Goal: Task Accomplishment & Management: Manage account settings

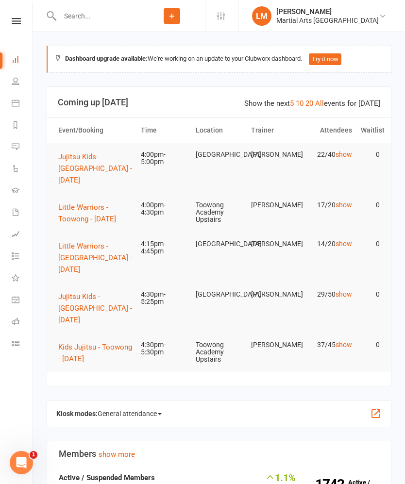
click at [76, 313] on button "Jujitsu Kids - [GEOGRAPHIC_DATA] - [DATE]" at bounding box center [96, 308] width 77 height 35
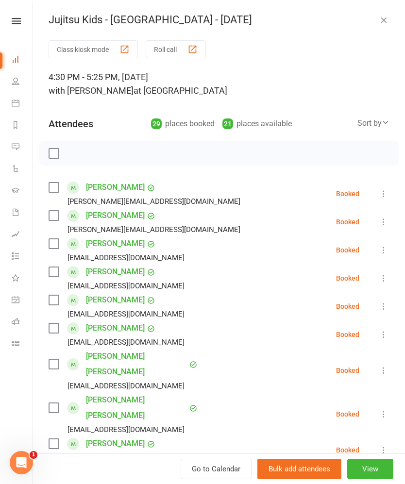
click at [58, 187] on label at bounding box center [54, 188] width 10 height 10
checkbox input "true"
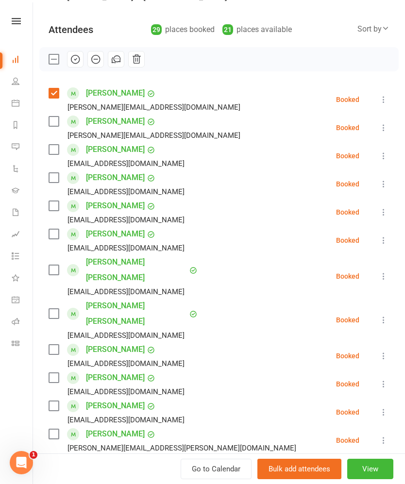
scroll to position [93, 0]
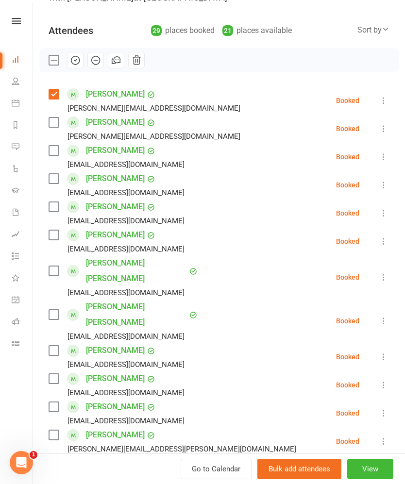
click at [54, 155] on label at bounding box center [54, 151] width 10 height 10
checkbox input "true"
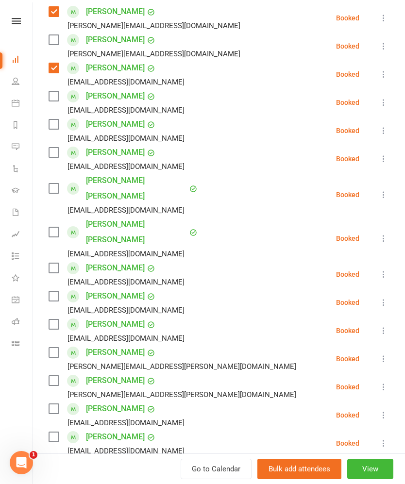
scroll to position [177, 0]
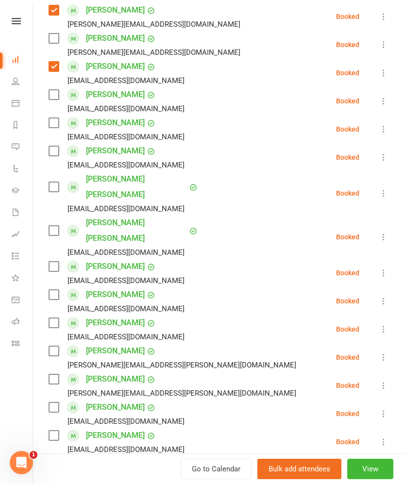
click at [53, 156] on label at bounding box center [54, 151] width 10 height 10
checkbox input "true"
click at [51, 185] on label at bounding box center [54, 187] width 10 height 10
checkbox input "true"
click at [52, 226] on label at bounding box center [54, 231] width 10 height 10
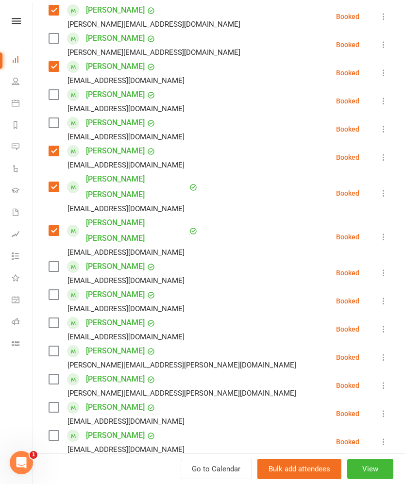
checkbox input "true"
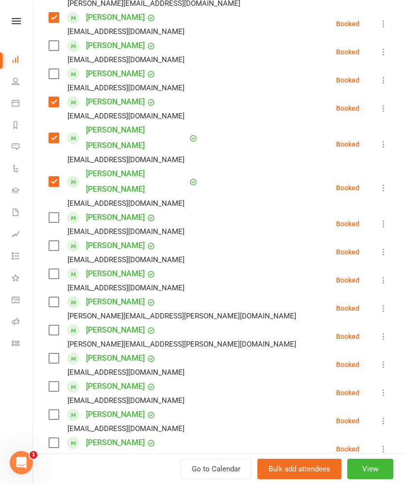
scroll to position [238, 0]
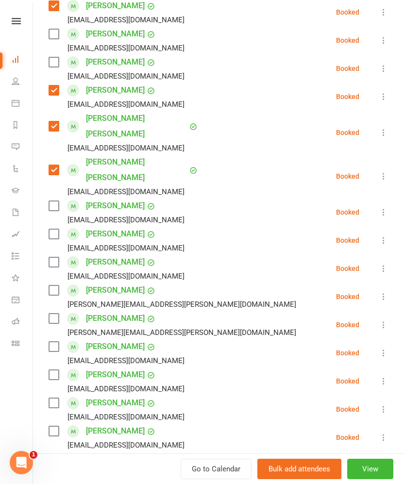
click at [58, 201] on label at bounding box center [54, 206] width 10 height 10
checkbox input "true"
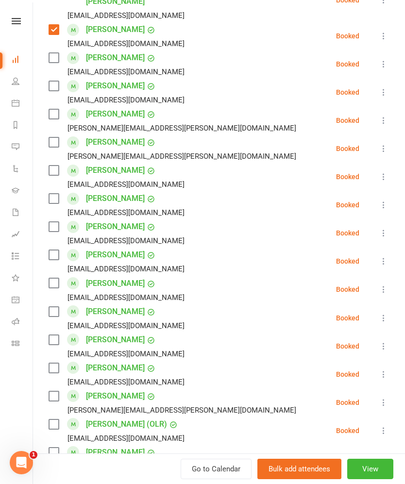
scroll to position [415, 0]
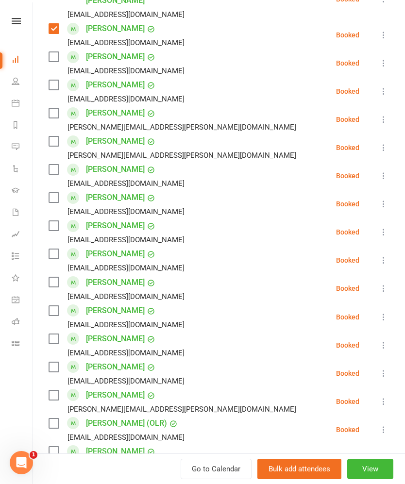
click at [49, 165] on label at bounding box center [54, 170] width 10 height 10
checkbox input "true"
click at [54, 193] on label at bounding box center [54, 198] width 10 height 10
checkbox input "true"
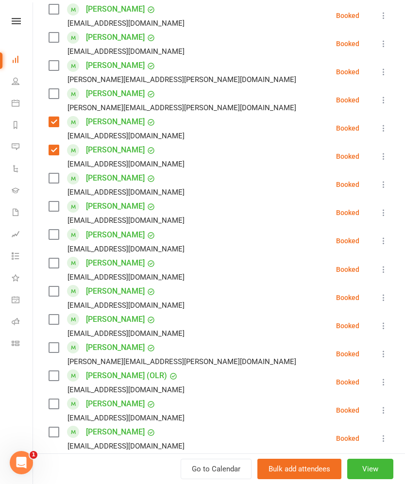
scroll to position [466, 0]
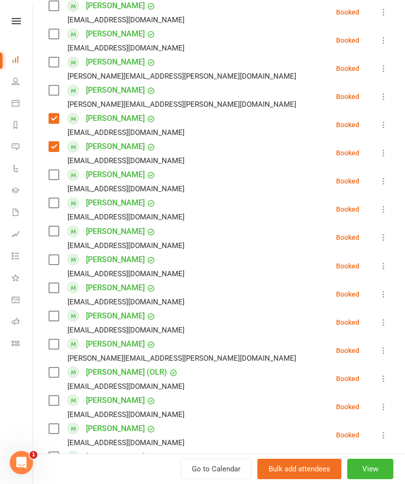
click at [51, 170] on label at bounding box center [54, 175] width 10 height 10
checkbox input "true"
click at [55, 211] on div "erin1000@gmail.com" at bounding box center [119, 217] width 140 height 13
click at [51, 195] on div "Vivienne McGowan erin1000@gmail.com" at bounding box center [119, 209] width 140 height 28
click at [52, 198] on label at bounding box center [54, 203] width 10 height 10
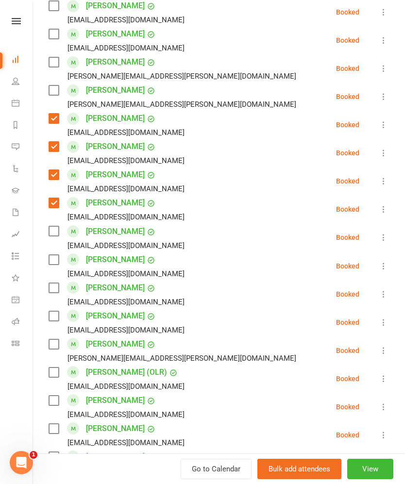
checkbox input "true"
click at [54, 239] on div "christyjmiddleton@gmail.com" at bounding box center [119, 245] width 140 height 13
click at [52, 226] on label at bounding box center [54, 231] width 10 height 10
checkbox input "true"
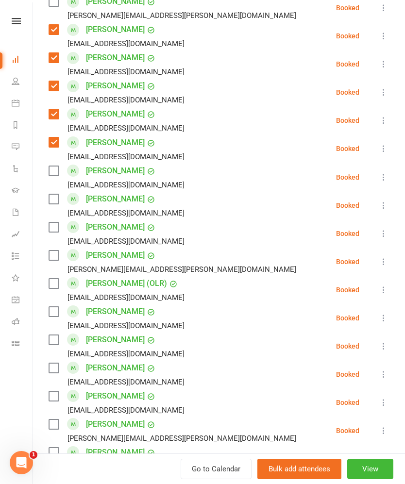
scroll to position [559, 0]
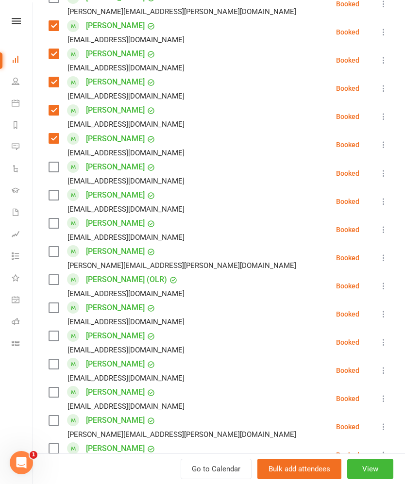
click at [58, 190] on label at bounding box center [54, 195] width 10 height 10
checkbox input "true"
click at [58, 219] on label at bounding box center [54, 224] width 10 height 10
checkbox input "true"
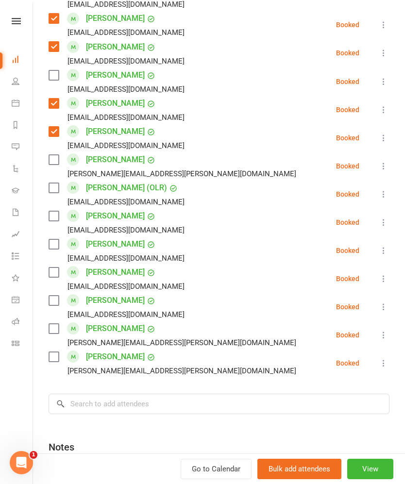
scroll to position [655, 0]
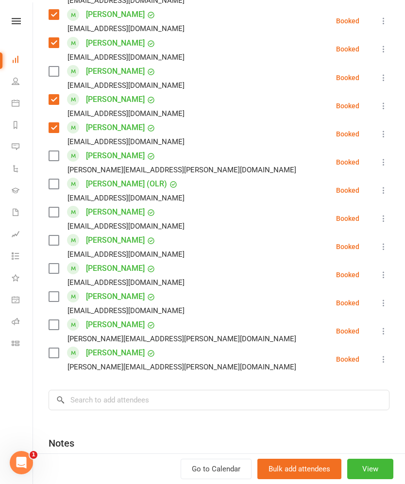
click at [53, 179] on label at bounding box center [54, 184] width 10 height 10
checkbox input "true"
click at [55, 207] on label at bounding box center [54, 212] width 10 height 10
click at [58, 207] on label at bounding box center [54, 212] width 10 height 10
checkbox input "false"
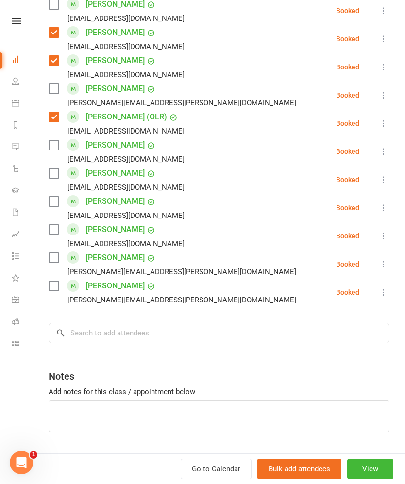
scroll to position [721, 0]
click at [51, 253] on label at bounding box center [54, 258] width 10 height 10
checkbox input "true"
click at [55, 282] on label at bounding box center [54, 287] width 10 height 10
checkbox input "true"
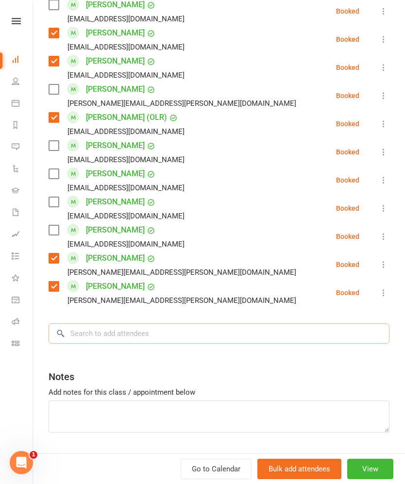
click at [85, 323] on input "search" at bounding box center [219, 333] width 341 height 20
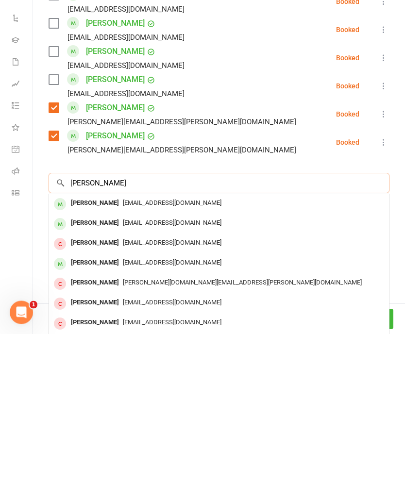
type input "Hope wong"
click at [74, 347] on div "Hope Wong" at bounding box center [95, 354] width 56 height 14
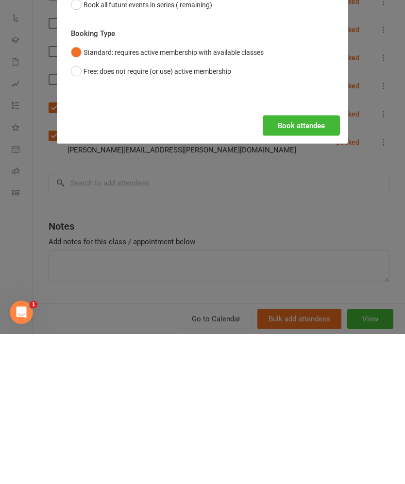
scroll to position [151, 0]
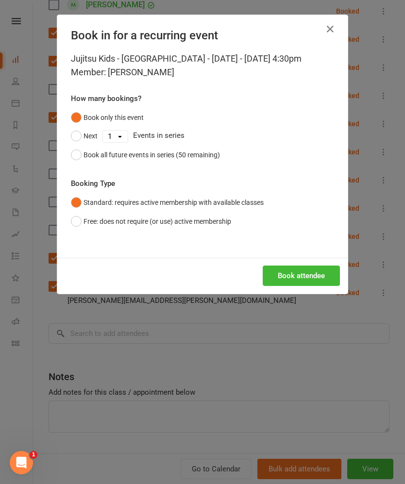
click at [80, 164] on button "Book all future events in series (50 remaining)" at bounding box center [145, 155] width 149 height 18
click at [304, 286] on button "Book attendee" at bounding box center [301, 276] width 77 height 20
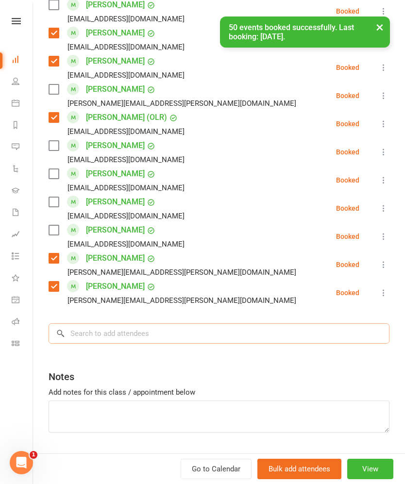
click at [295, 323] on input "search" at bounding box center [219, 333] width 341 height 20
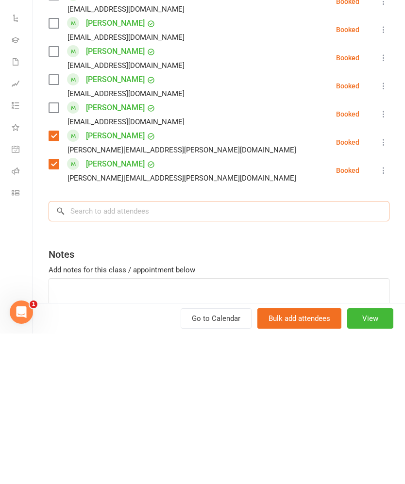
scroll to position [150, 0]
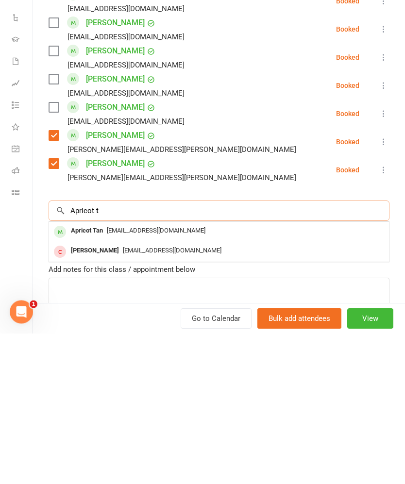
type input "Apricot t"
click at [83, 375] on div "Apricot Tan" at bounding box center [87, 382] width 40 height 14
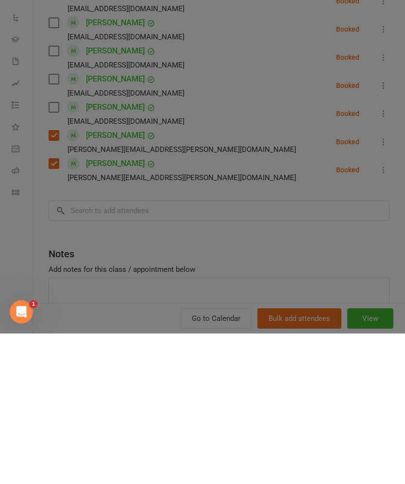
scroll to position [301, 0]
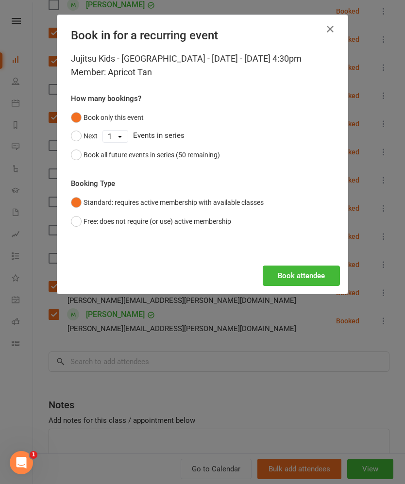
click at [79, 164] on button "Book all future events in series (50 remaining)" at bounding box center [145, 155] width 149 height 18
click at [309, 286] on button "Book attendee" at bounding box center [301, 276] width 77 height 20
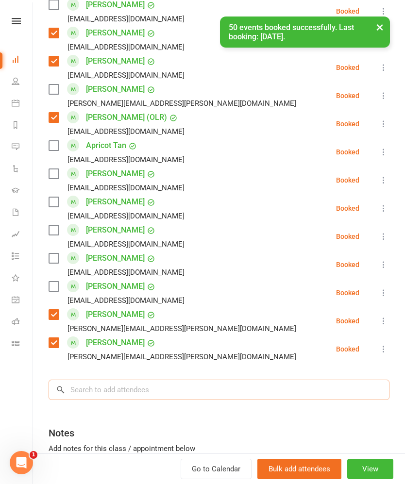
click at [254, 380] on input "search" at bounding box center [219, 390] width 341 height 20
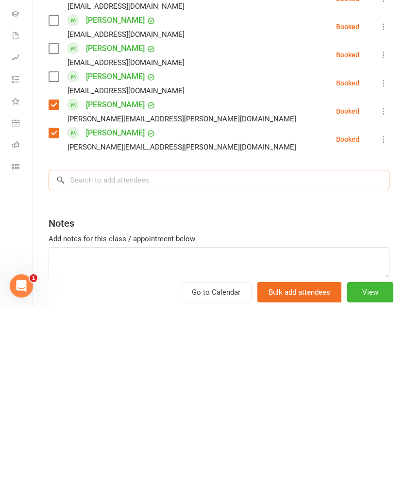
scroll to position [754, 0]
click at [83, 347] on input "search" at bounding box center [219, 357] width 341 height 20
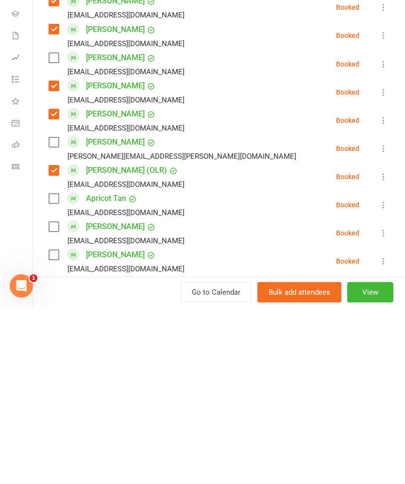
scroll to position [486, 0]
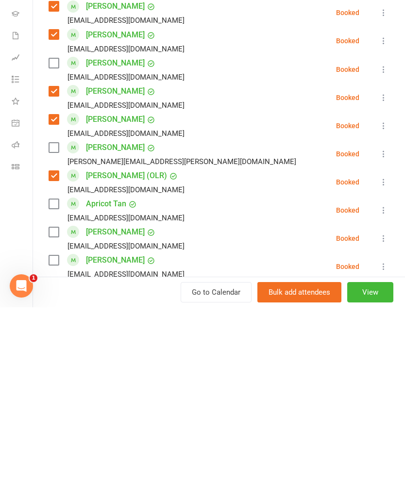
click at [55, 404] on label at bounding box center [54, 409] width 10 height 10
checkbox input "true"
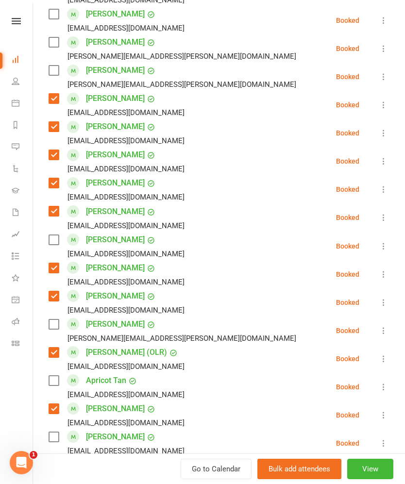
click at [63, 373] on div "Apricot Tan penelopejessup@gmail.com" at bounding box center [119, 387] width 140 height 28
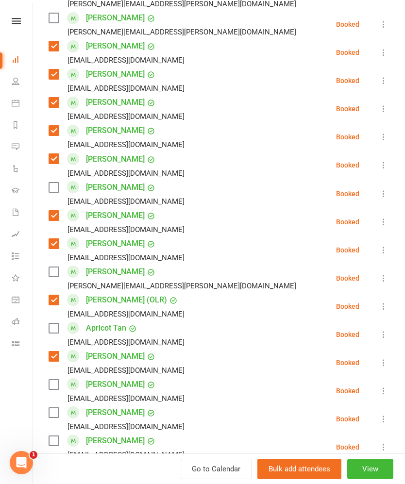
click at [54, 323] on label at bounding box center [54, 328] width 10 height 10
checkbox input "true"
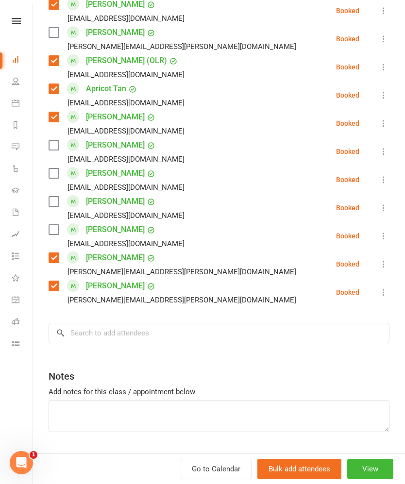
scroll to position [777, 0]
click at [105, 323] on input "search" at bounding box center [219, 333] width 341 height 20
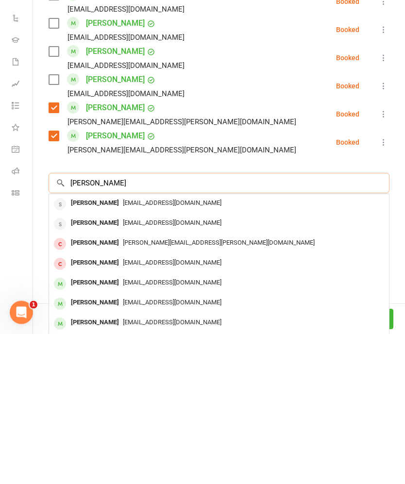
type input "Ari"
click at [82, 446] on div "Ari Tan" at bounding box center [95, 453] width 56 height 14
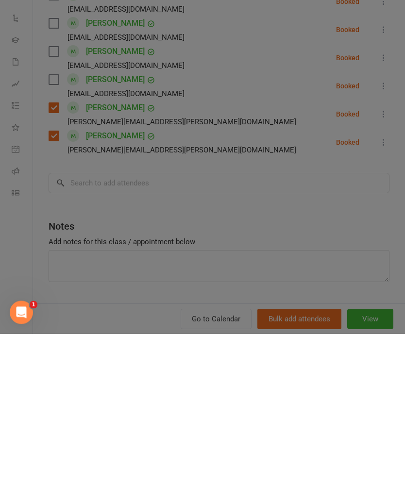
scroll to position [658, 0]
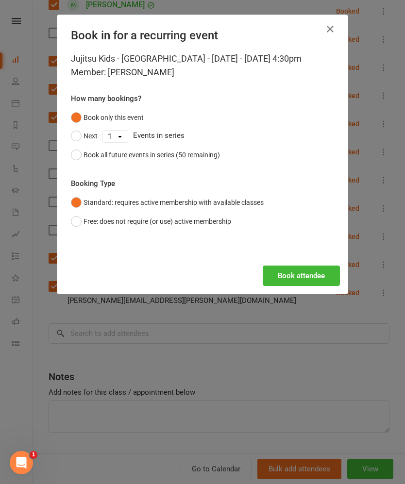
click at [86, 160] on div "Book all future events in series (50 remaining)" at bounding box center [152, 155] width 136 height 11
click at [308, 286] on button "Book attendee" at bounding box center [301, 276] width 77 height 20
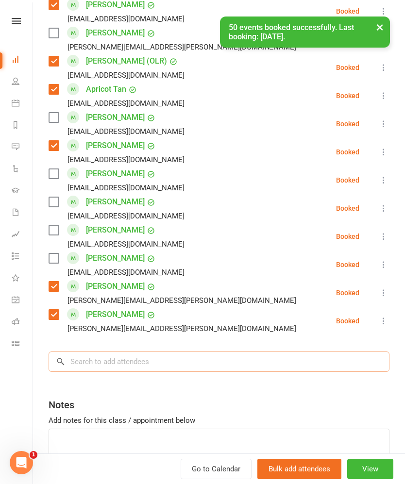
click at [227, 352] on input "search" at bounding box center [219, 362] width 341 height 20
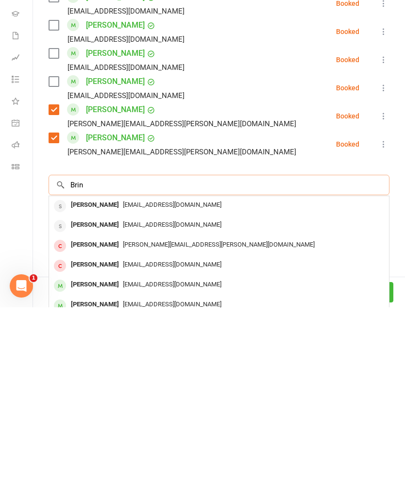
scroll to position [660, 0]
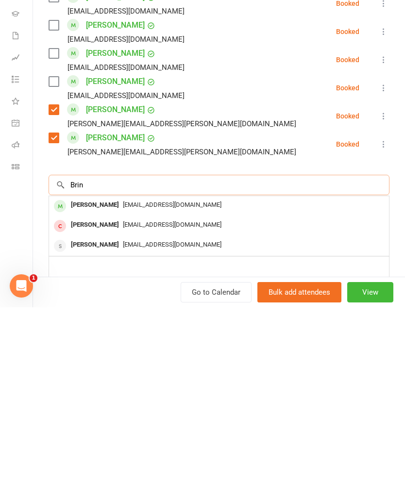
type input "Brin"
click at [79, 375] on div "[PERSON_NAME]" at bounding box center [95, 382] width 56 height 14
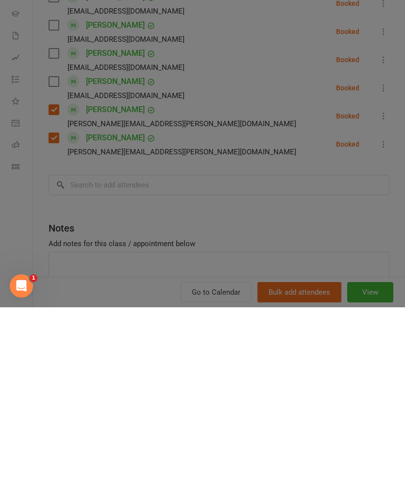
scroll to position [837, 0]
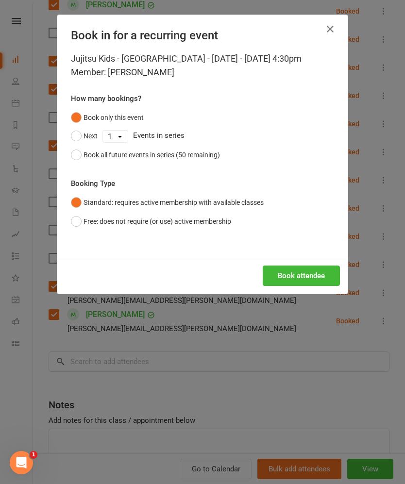
click at [85, 160] on div "Book all future events in series (50 remaining)" at bounding box center [152, 155] width 136 height 11
click at [305, 286] on button "Book attendee" at bounding box center [301, 276] width 77 height 20
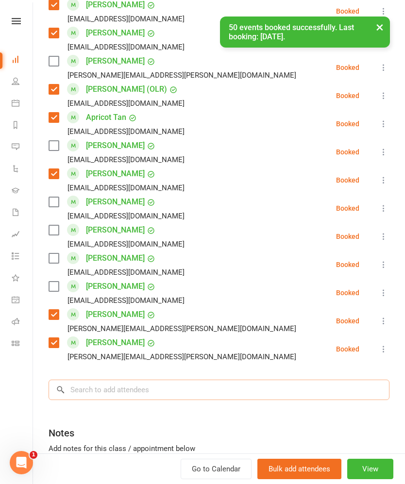
click at [245, 380] on input "search" at bounding box center [219, 390] width 341 height 20
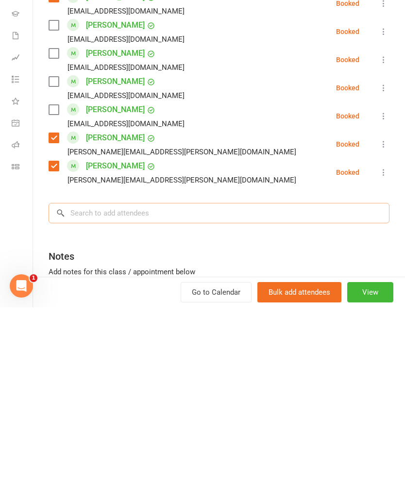
scroll to position [867, 0]
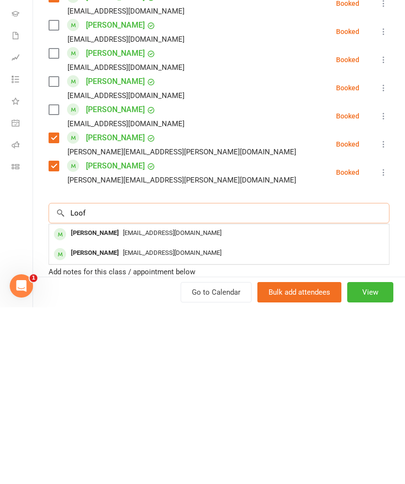
type input "Loof"
click at [79, 403] on div "[PERSON_NAME]" at bounding box center [95, 410] width 56 height 14
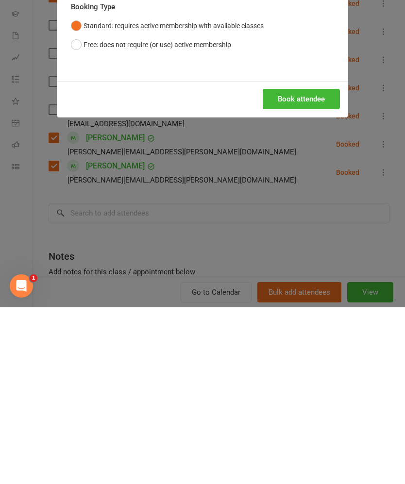
scroll to position [1044, 0]
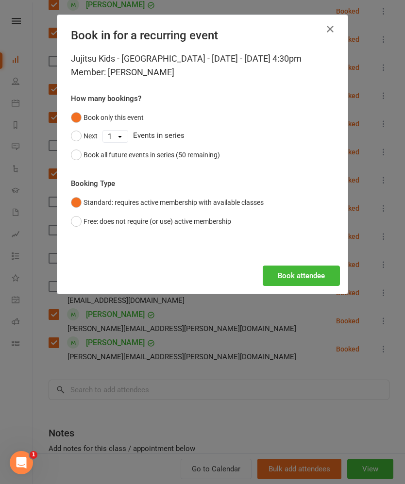
click at [148, 164] on button "Book all future events in series (50 remaining)" at bounding box center [145, 155] width 149 height 18
click at [306, 286] on button "Book attendee" at bounding box center [301, 276] width 77 height 20
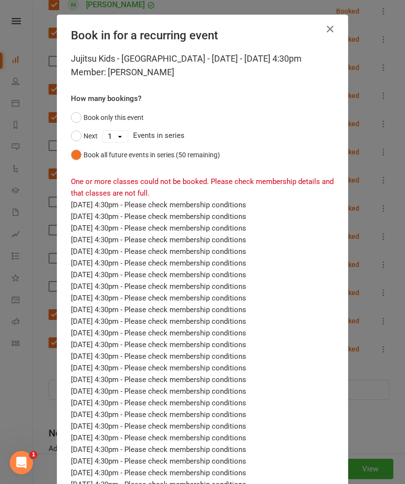
click at [86, 127] on button "Book only this event" at bounding box center [107, 117] width 73 height 18
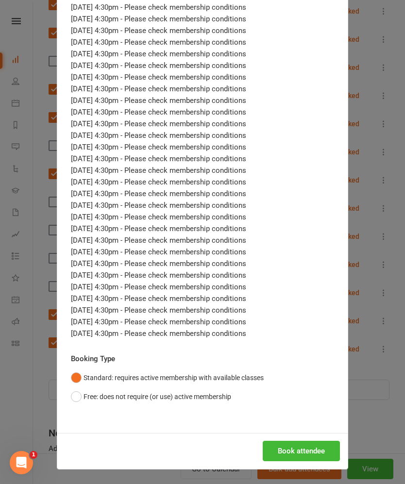
scroll to position [397, 0]
click at [302, 451] on button "Book attendee" at bounding box center [301, 451] width 77 height 20
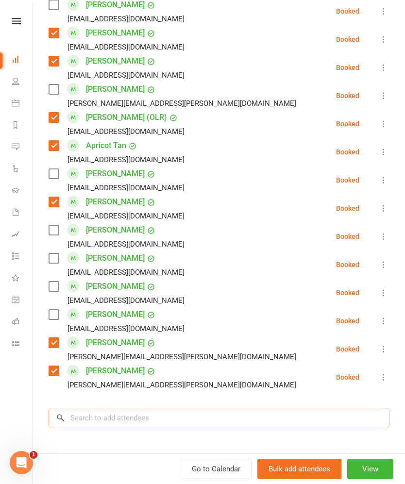
click at [234, 408] on input "search" at bounding box center [219, 418] width 341 height 20
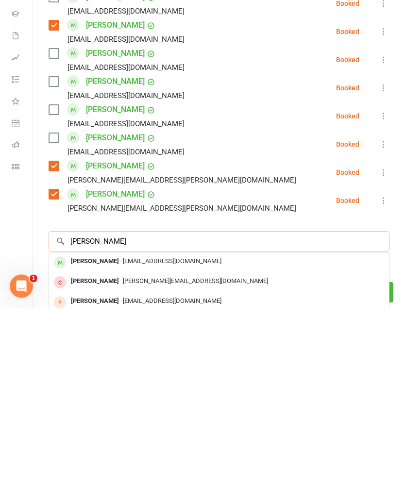
type input "Alex loof"
click at [82, 431] on div "[PERSON_NAME]" at bounding box center [95, 438] width 56 height 14
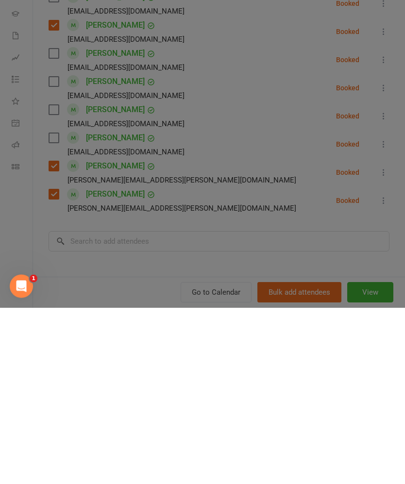
scroll to position [1275, 0]
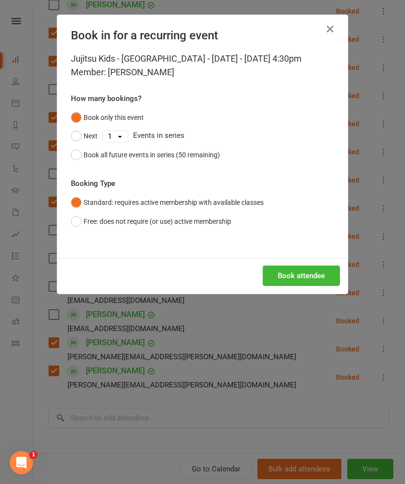
click at [304, 284] on button "Book attendee" at bounding box center [301, 276] width 77 height 20
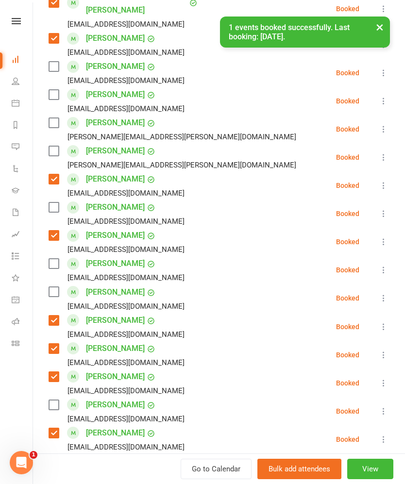
scroll to position [402, 0]
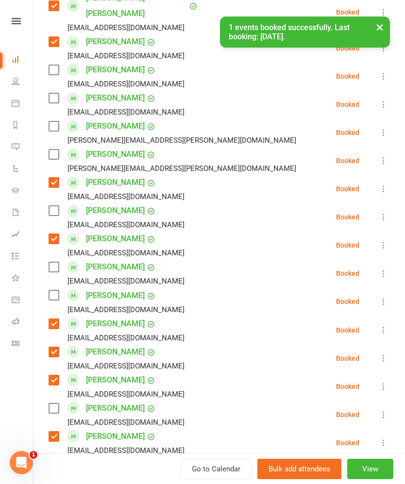
click at [52, 262] on label at bounding box center [54, 267] width 10 height 10
checkbox input "true"
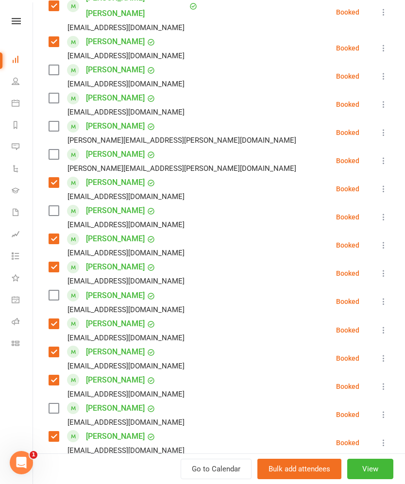
click at [55, 290] on label at bounding box center [54, 295] width 10 height 10
checkbox input "true"
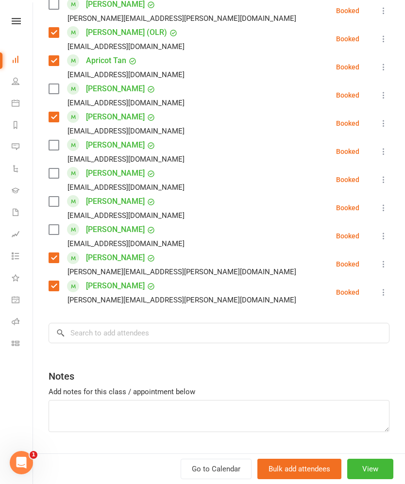
scroll to position [890, 0]
click at [216, 323] on input "search" at bounding box center [219, 333] width 341 height 20
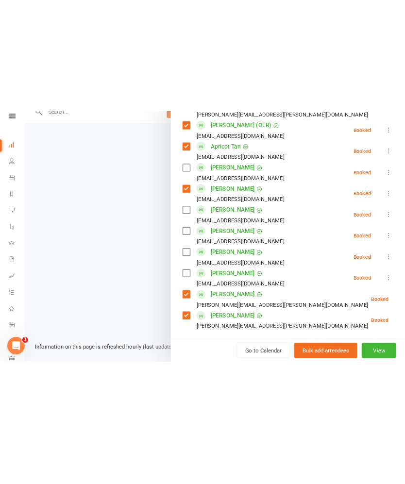
scroll to position [0, 0]
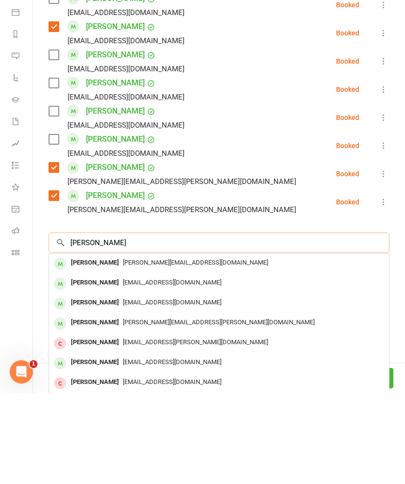
type input "Layla gulley"
click at [79, 347] on div "[PERSON_NAME]" at bounding box center [95, 354] width 56 height 14
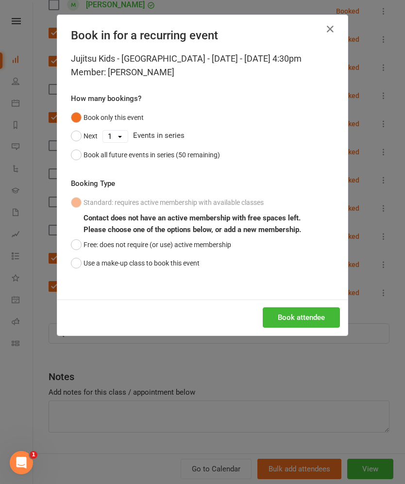
click at [90, 272] on button "Use a make-up class to book this event" at bounding box center [135, 263] width 129 height 18
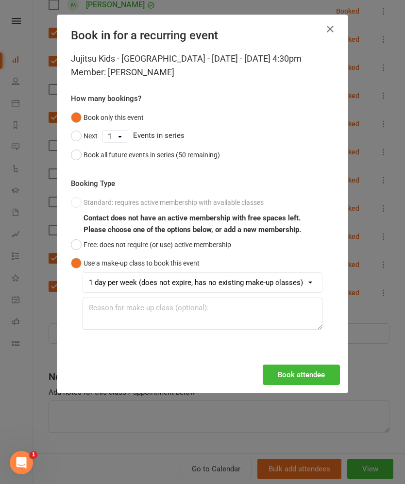
click at [301, 385] on button "Book attendee" at bounding box center [301, 375] width 77 height 20
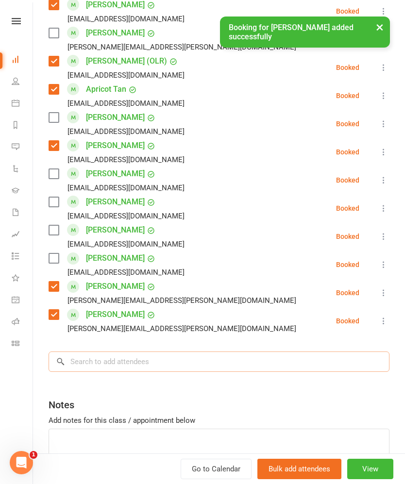
click at [112, 352] on input "search" at bounding box center [219, 362] width 341 height 20
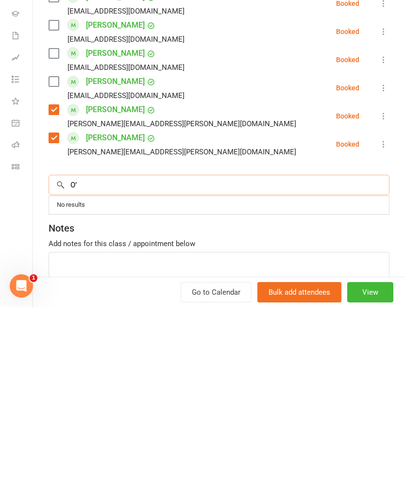
scroll to position [96, 0]
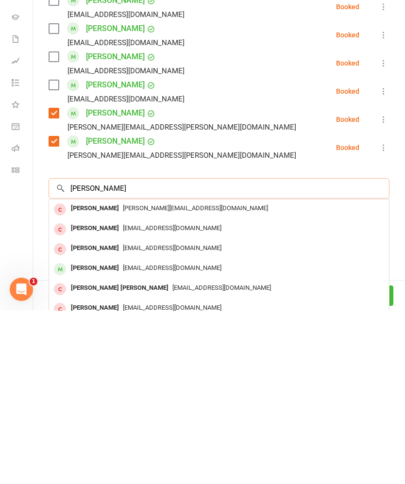
type input "O’brien"
click at [79, 435] on div "[PERSON_NAME]" at bounding box center [95, 442] width 56 height 14
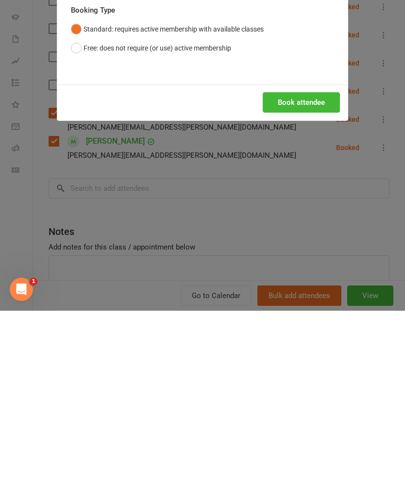
scroll to position [269, 0]
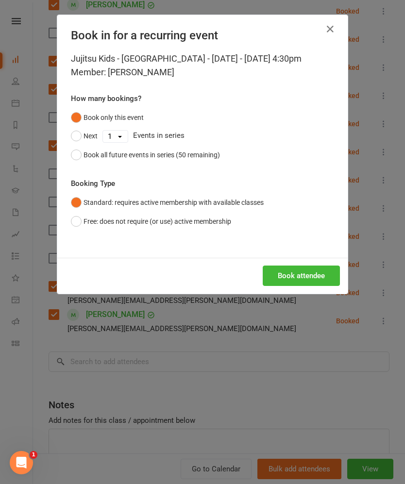
click at [144, 160] on div "Book all future events in series (50 remaining)" at bounding box center [152, 155] width 136 height 11
click at [306, 286] on button "Book attendee" at bounding box center [301, 276] width 77 height 20
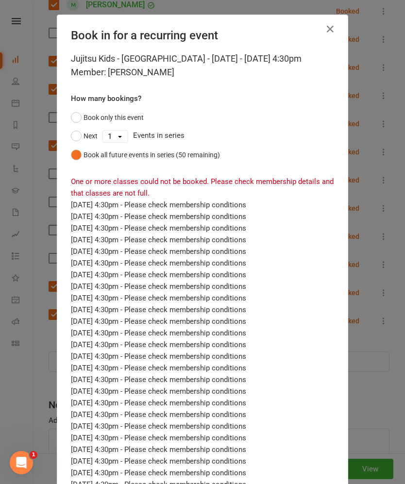
click at [84, 127] on button "Book only this event" at bounding box center [107, 117] width 73 height 18
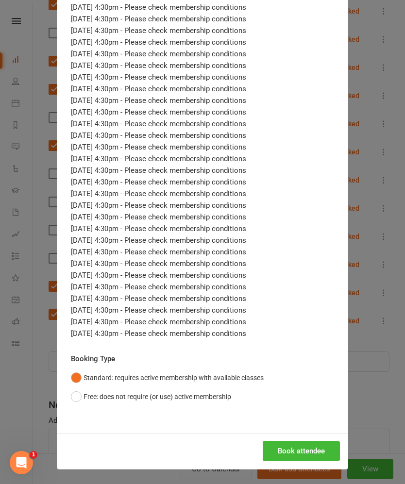
scroll to position [350, 0]
click at [294, 456] on button "Book attendee" at bounding box center [301, 451] width 77 height 20
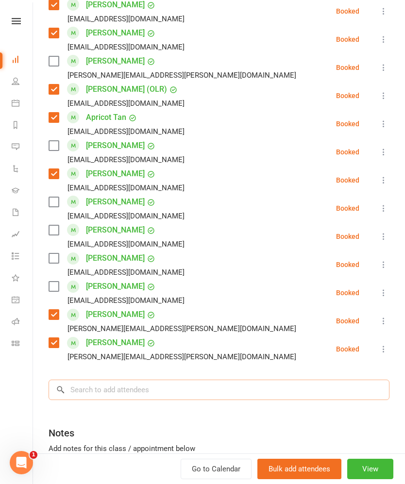
click at [278, 380] on input "search" at bounding box center [219, 390] width 341 height 20
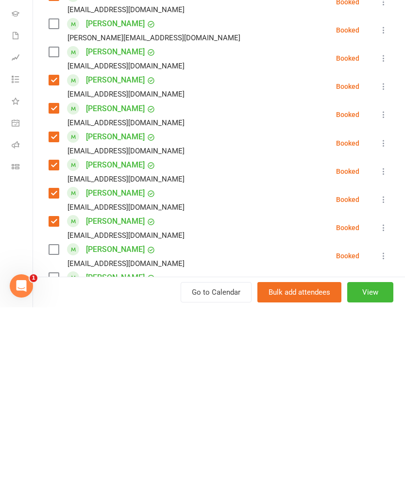
scroll to position [413, 0]
click at [378, 426] on button at bounding box center [384, 432] width 12 height 12
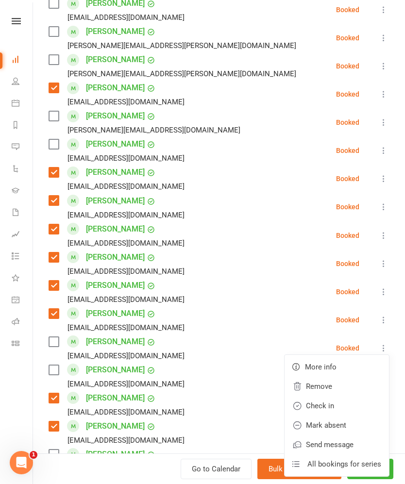
scroll to position [500, 0]
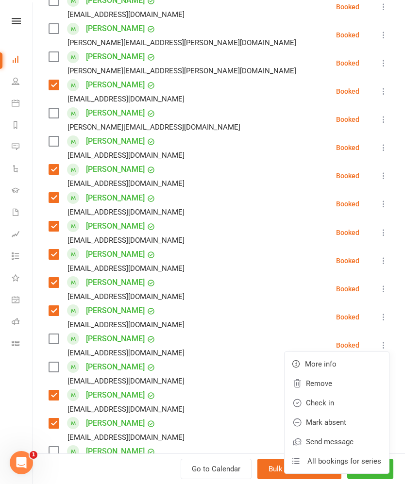
click at [326, 374] on link "Remove" at bounding box center [337, 383] width 104 height 19
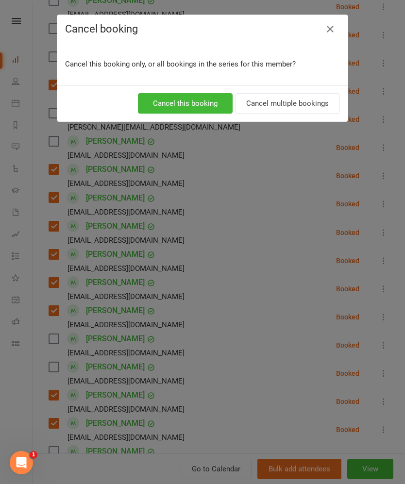
click at [210, 106] on button "Cancel this booking" at bounding box center [185, 103] width 95 height 20
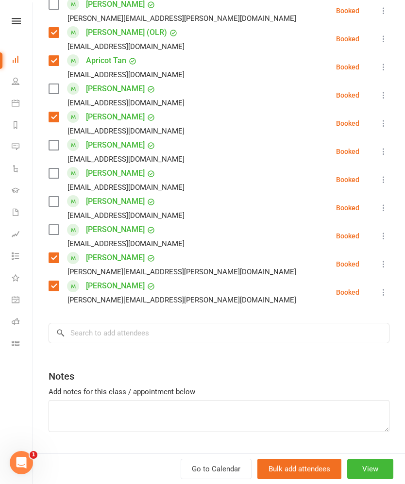
scroll to position [918, 0]
click at [256, 323] on input "search" at bounding box center [219, 333] width 341 height 20
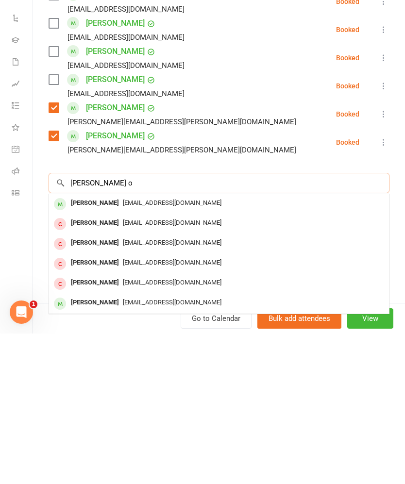
type input "Eloise o"
click at [82, 347] on div "[PERSON_NAME]" at bounding box center [95, 354] width 56 height 14
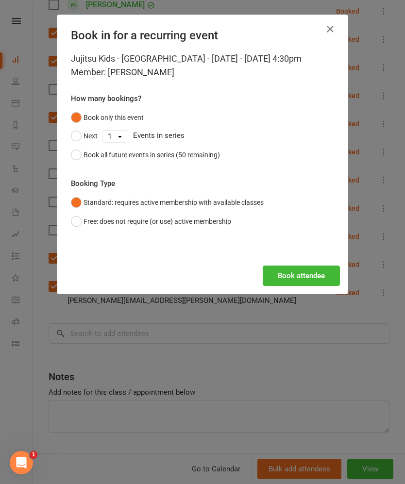
click at [83, 163] on button "Book all future events in series (50 remaining)" at bounding box center [145, 155] width 149 height 18
click at [319, 283] on button "Book attendee" at bounding box center [301, 276] width 77 height 20
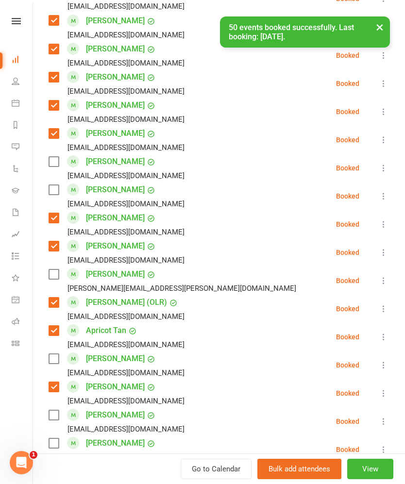
scroll to position [676, 0]
click at [57, 157] on label at bounding box center [54, 162] width 10 height 10
checkbox input "true"
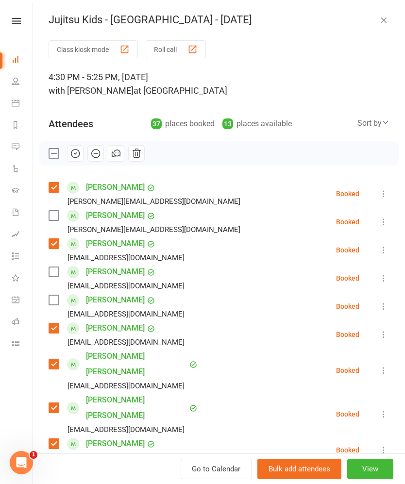
scroll to position [0, 0]
click at [75, 159] on icon "button" at bounding box center [75, 153] width 11 height 11
click at [49, 158] on label at bounding box center [54, 154] width 10 height 10
checkbox input "false"
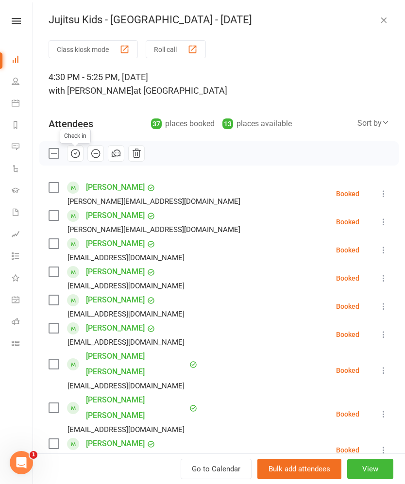
checkbox input "false"
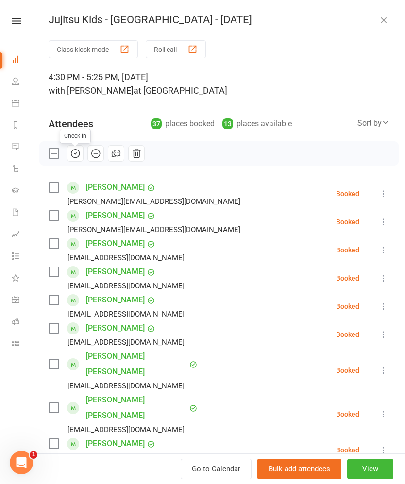
checkbox input "false"
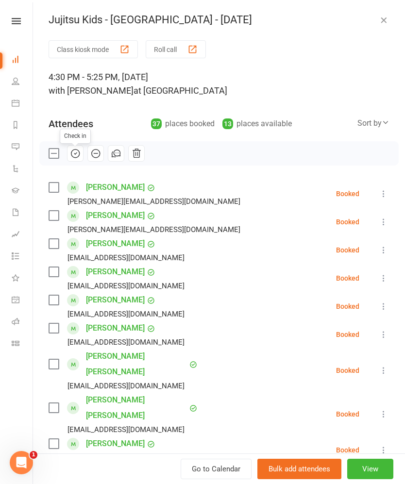
checkbox input "false"
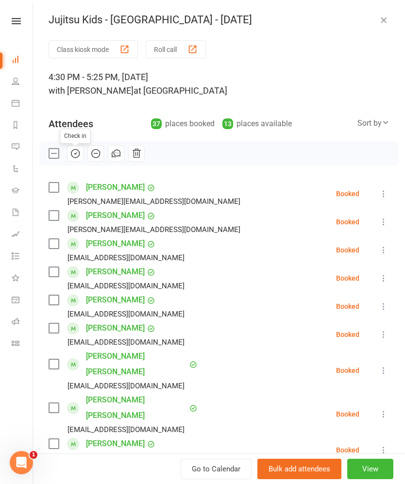
checkbox input "false"
click at [58, 219] on label at bounding box center [54, 216] width 10 height 10
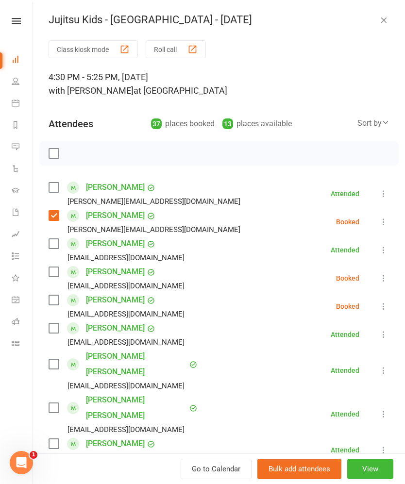
checkbox input "true"
click at [57, 277] on label at bounding box center [54, 272] width 10 height 10
checkbox input "true"
click at [58, 305] on label at bounding box center [54, 300] width 10 height 10
checkbox input "true"
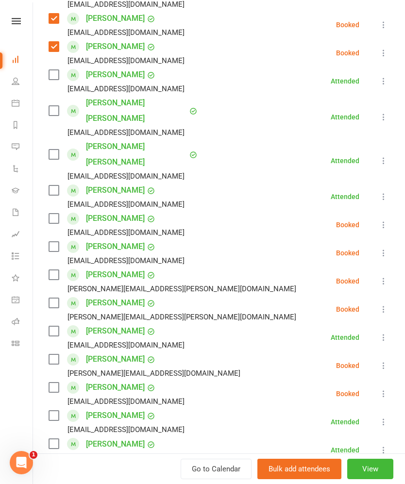
scroll to position [253, 0]
click at [55, 214] on label at bounding box center [54, 219] width 10 height 10
checkbox input "true"
click at [57, 242] on label at bounding box center [54, 247] width 10 height 10
checkbox input "true"
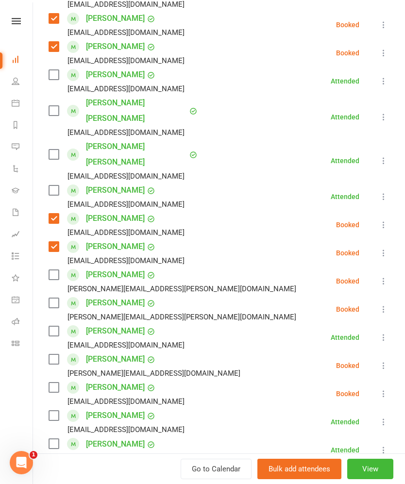
click at [58, 270] on label at bounding box center [54, 275] width 10 height 10
checkbox input "true"
click at [57, 298] on label at bounding box center [54, 303] width 10 height 10
checkbox input "true"
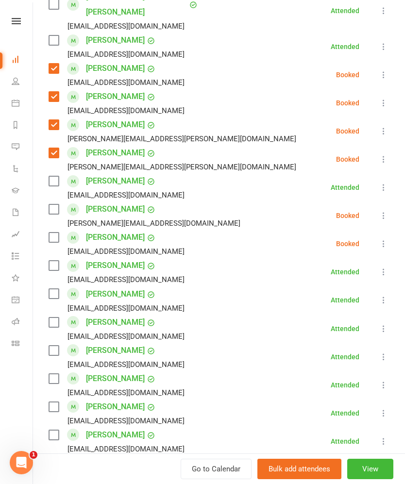
scroll to position [403, 0]
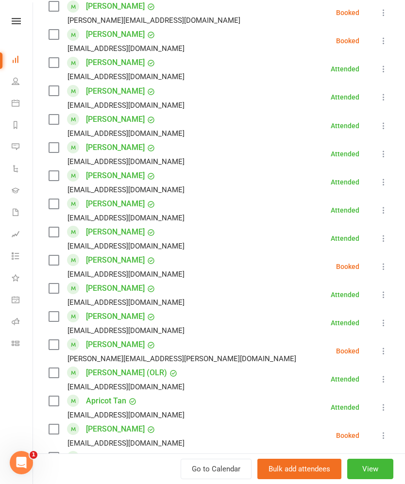
click at [58, 255] on label at bounding box center [54, 260] width 10 height 10
checkbox input "true"
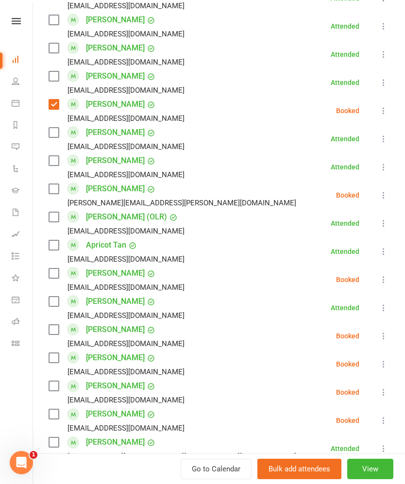
scroll to position [770, 0]
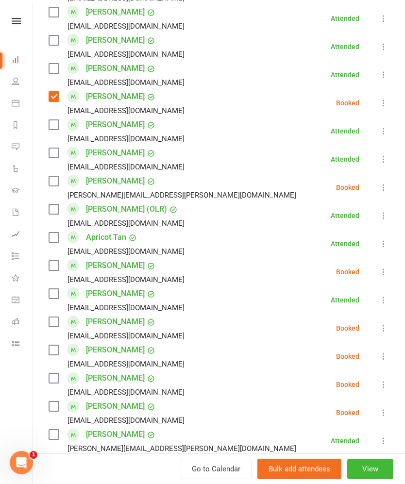
click at [56, 176] on label at bounding box center [54, 181] width 10 height 10
checkbox input "true"
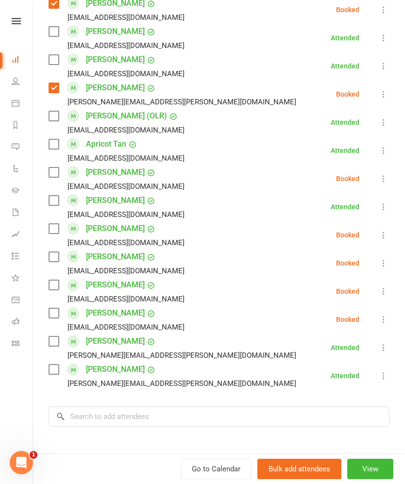
scroll to position [865, 0]
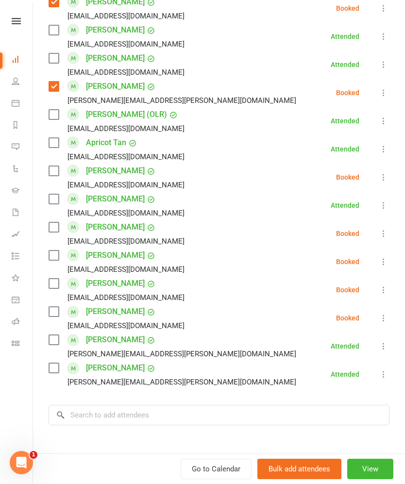
click at [58, 222] on label at bounding box center [54, 227] width 10 height 10
checkbox input "true"
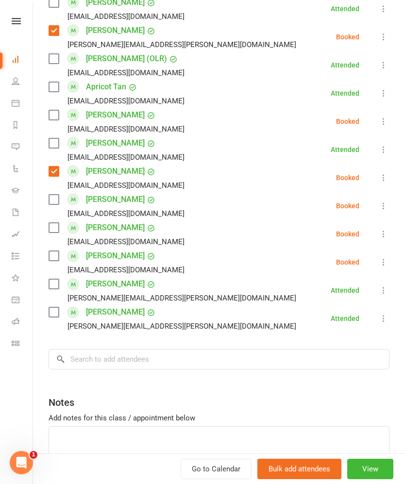
scroll to position [923, 0]
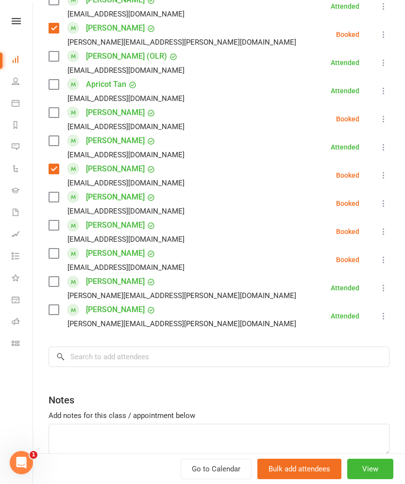
click at [56, 220] on label at bounding box center [54, 225] width 10 height 10
checkbox input "true"
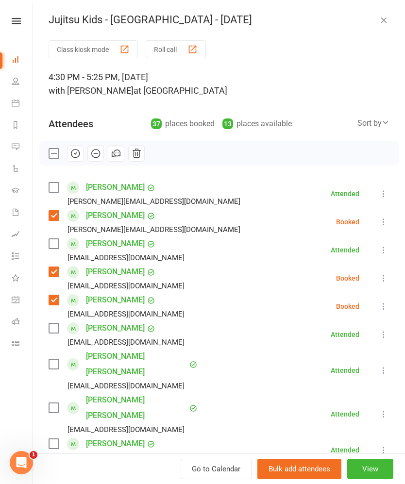
scroll to position [0, 0]
click at [91, 159] on icon "button" at bounding box center [95, 153] width 11 height 11
click at [51, 158] on label at bounding box center [54, 154] width 10 height 10
checkbox input "false"
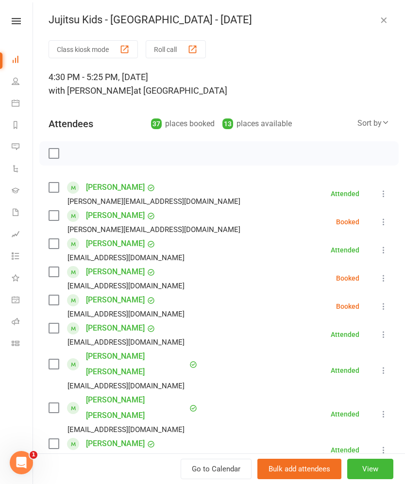
checkbox input "false"
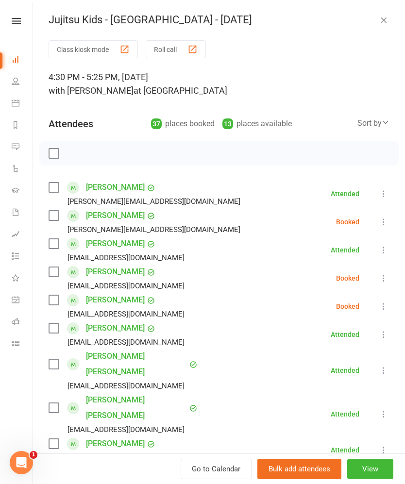
checkbox input "false"
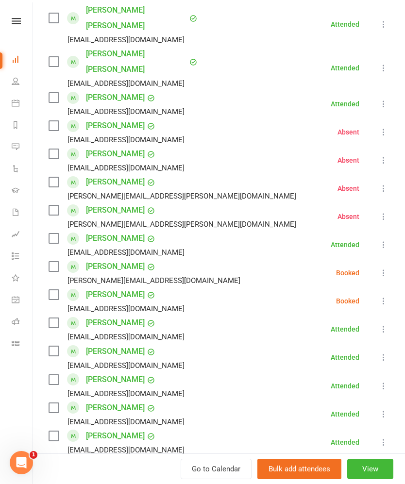
scroll to position [370, 0]
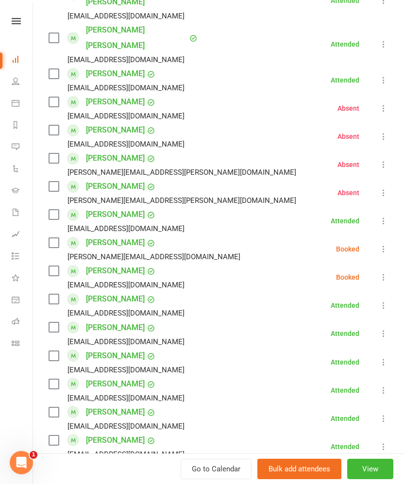
click at [51, 238] on label at bounding box center [54, 243] width 10 height 10
checkbox input "true"
click at [56, 266] on label at bounding box center [54, 271] width 10 height 10
checkbox input "true"
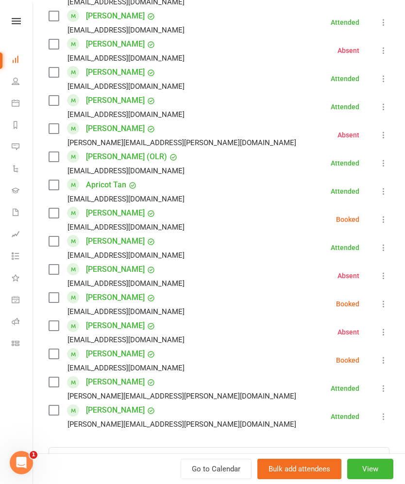
scroll to position [835, 0]
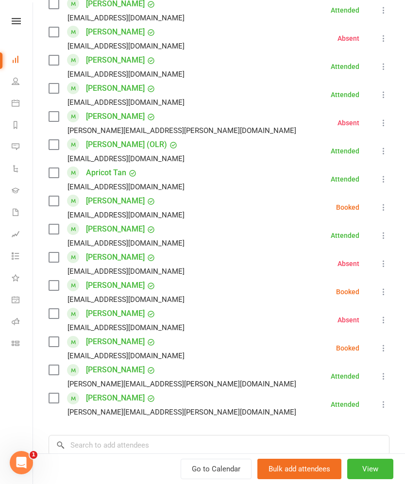
click at [53, 196] on label at bounding box center [54, 201] width 10 height 10
checkbox input "true"
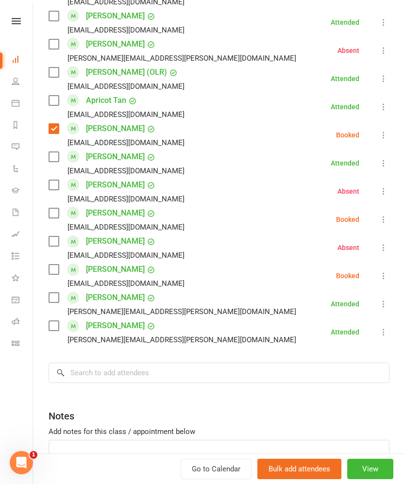
scroll to position [927, 0]
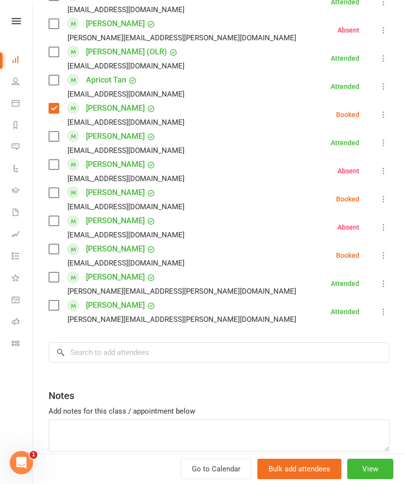
click at [54, 188] on label at bounding box center [54, 193] width 10 height 10
checkbox input "true"
click at [53, 244] on label at bounding box center [54, 249] width 10 height 10
checkbox input "true"
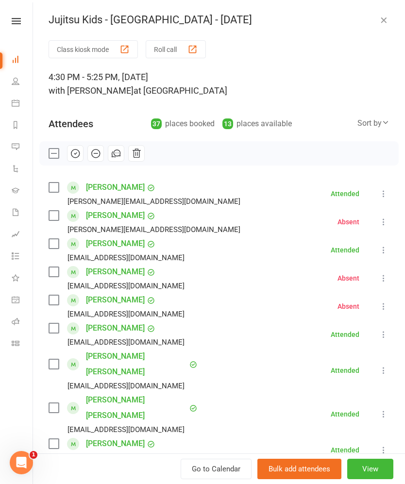
scroll to position [0, 0]
click at [71, 154] on icon "button" at bounding box center [75, 153] width 11 height 11
click at [384, 19] on icon "button" at bounding box center [384, 20] width 10 height 10
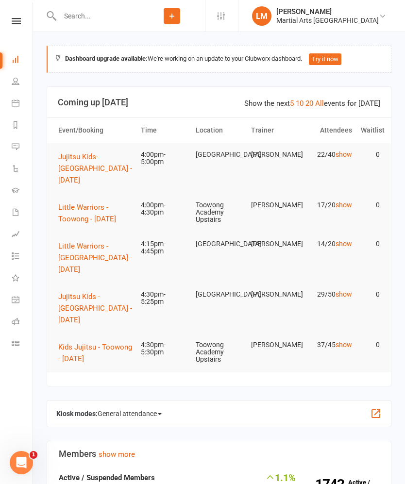
click at [79, 313] on span "Jujitsu Kids - [GEOGRAPHIC_DATA] - [DATE]" at bounding box center [95, 308] width 74 height 32
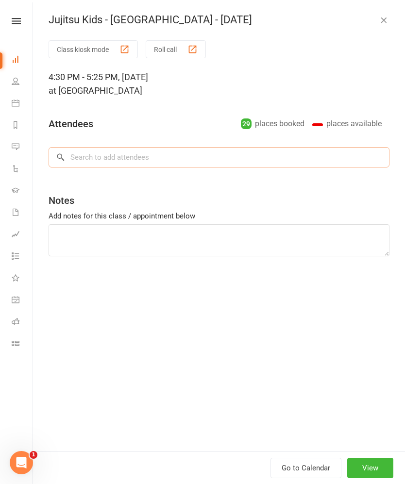
click at [81, 164] on input "search" at bounding box center [219, 157] width 341 height 20
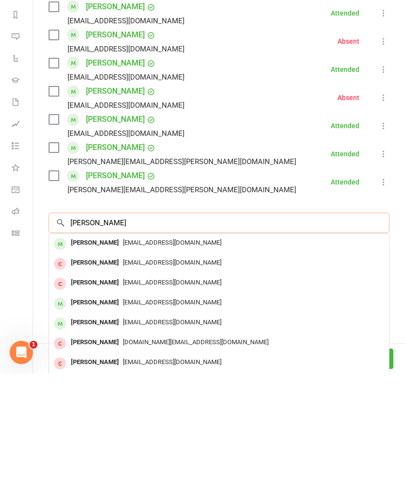
scroll to position [946, 0]
type input "Felix chop"
click at [85, 347] on div "Felix Choptiany" at bounding box center [95, 354] width 56 height 14
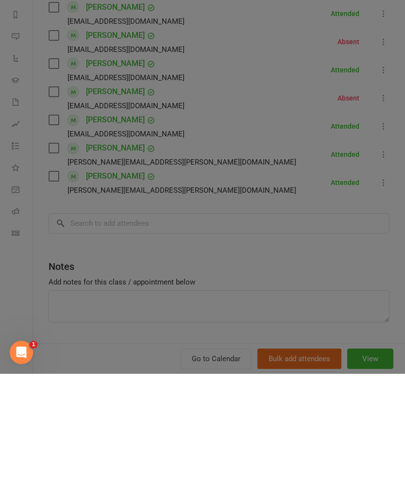
scroll to position [110, 0]
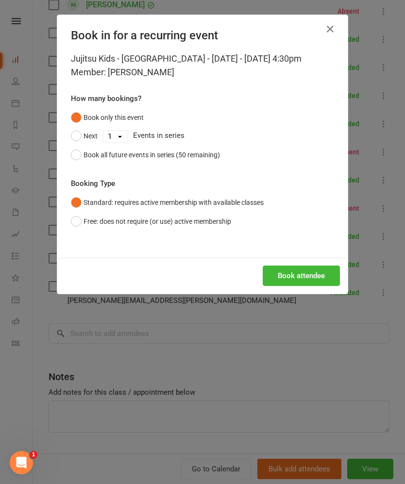
click at [86, 164] on button "Book all future events in series (50 remaining)" at bounding box center [145, 155] width 149 height 18
click at [310, 286] on button "Book attendee" at bounding box center [301, 276] width 77 height 20
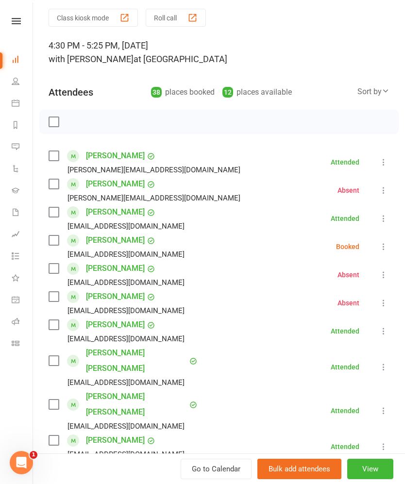
scroll to position [32, 0]
click at [58, 245] on label at bounding box center [54, 240] width 10 height 10
checkbox input "true"
click at [77, 127] on icon "button" at bounding box center [75, 121] width 11 height 11
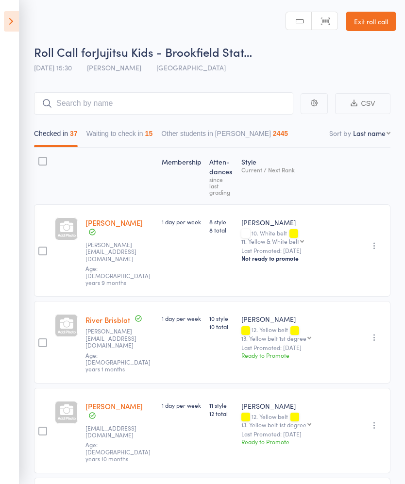
click at [362, 25] on link "Exit roll call" at bounding box center [371, 21] width 51 height 19
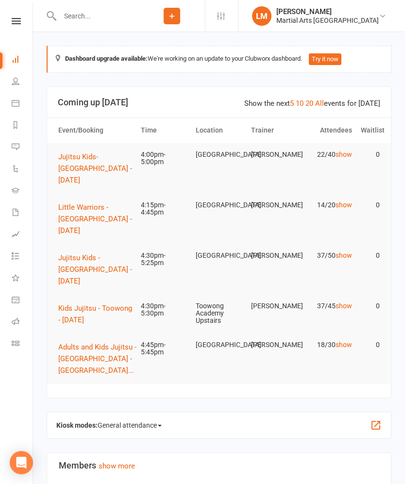
click at [104, 17] on input "text" at bounding box center [98, 16] width 82 height 14
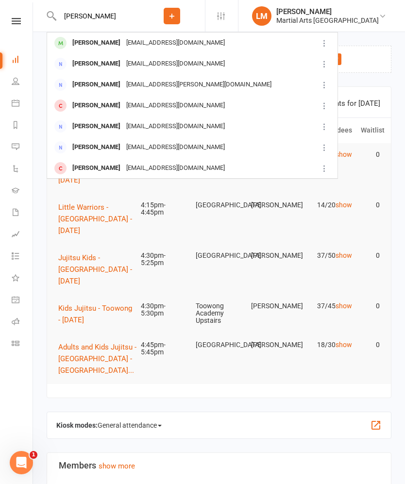
type input "Eloise obrien"
click at [78, 49] on div "Eloise O'Brien" at bounding box center [96, 43] width 54 height 14
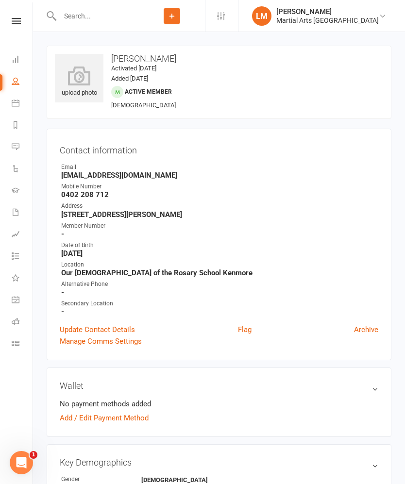
click at [23, 63] on link "Dashboard" at bounding box center [23, 61] width 22 height 22
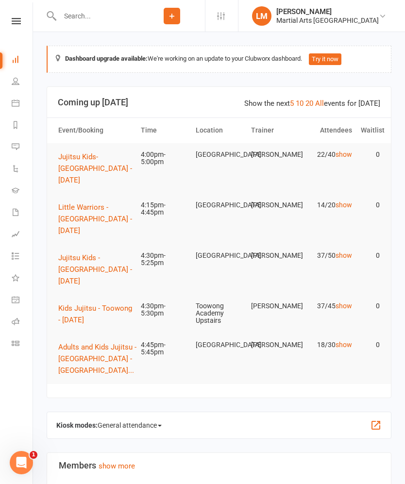
click at [291, 110] on header "Show the next 5 10 20 All events for [DATE] Coming up [DATE]" at bounding box center [219, 102] width 344 height 31
click at [293, 107] on div "Show the next 5 10 20 All events for [DATE]" at bounding box center [312, 104] width 136 height 12
click at [294, 104] on link "5" at bounding box center [292, 103] width 4 height 9
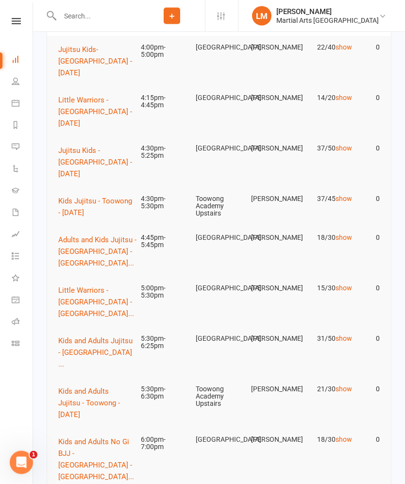
scroll to position [107, 0]
click at [67, 352] on span "Kids and Adults Jujitsu - [GEOGRAPHIC_DATA] ..." at bounding box center [95, 353] width 74 height 32
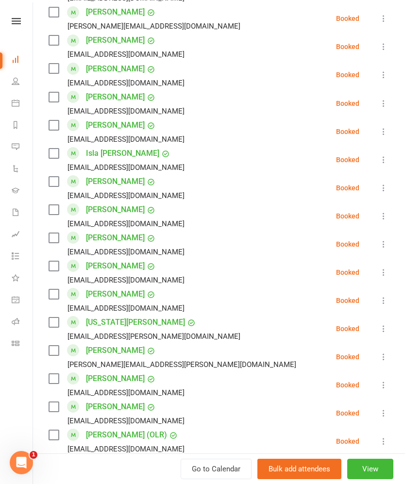
scroll to position [519, 0]
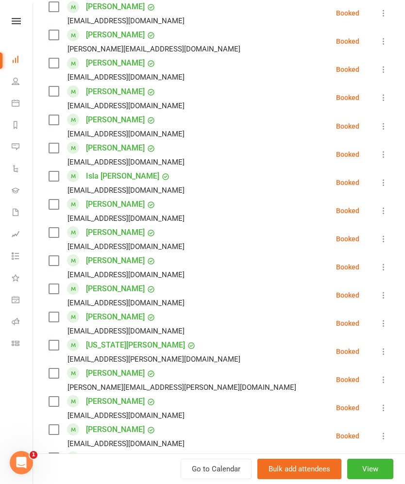
click at [380, 300] on icon at bounding box center [384, 295] width 10 height 10
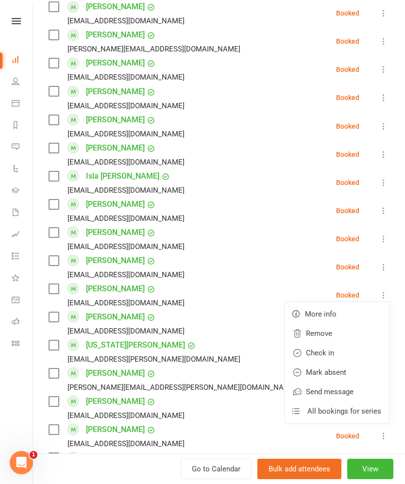
click at [332, 339] on link "Remove" at bounding box center [337, 333] width 104 height 19
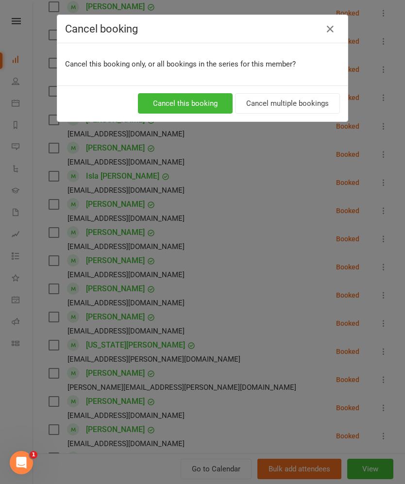
click at [299, 112] on button "Cancel multiple bookings" at bounding box center [287, 103] width 105 height 20
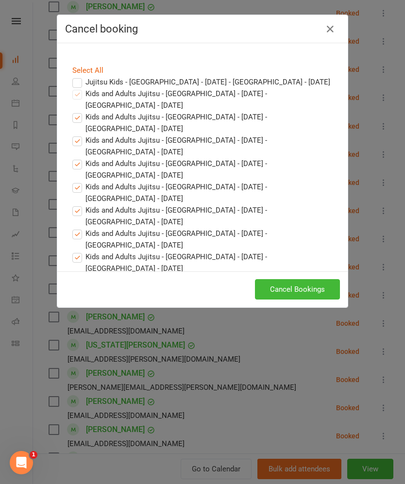
click at [288, 290] on button "Cancel Bookings" at bounding box center [297, 289] width 85 height 20
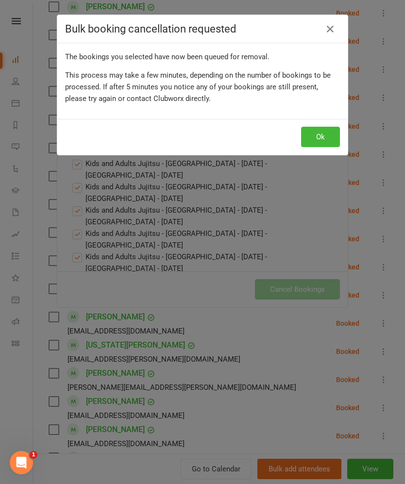
click at [308, 146] on button "Ok" at bounding box center [320, 137] width 39 height 20
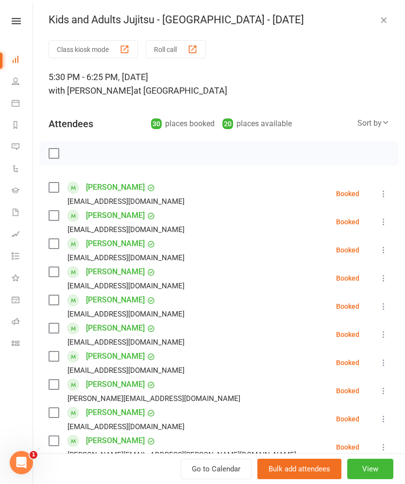
scroll to position [94, 0]
